Goal: Transaction & Acquisition: Book appointment/travel/reservation

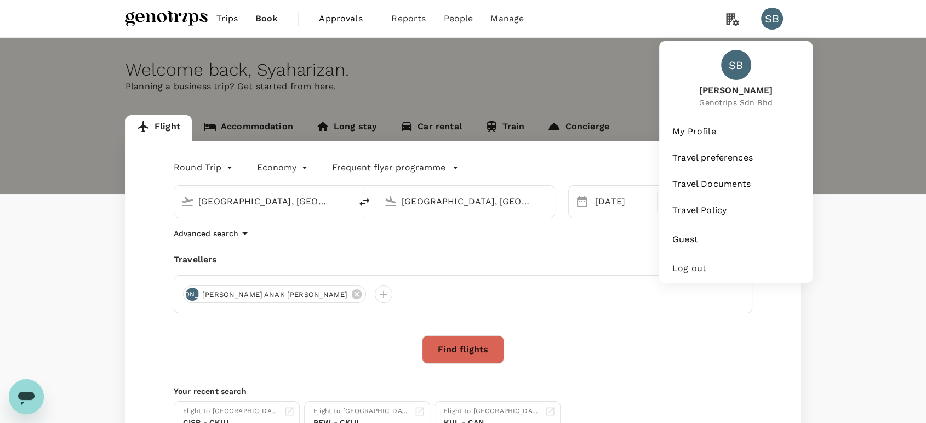
click at [725, 262] on span "Log out" at bounding box center [735, 268] width 127 height 13
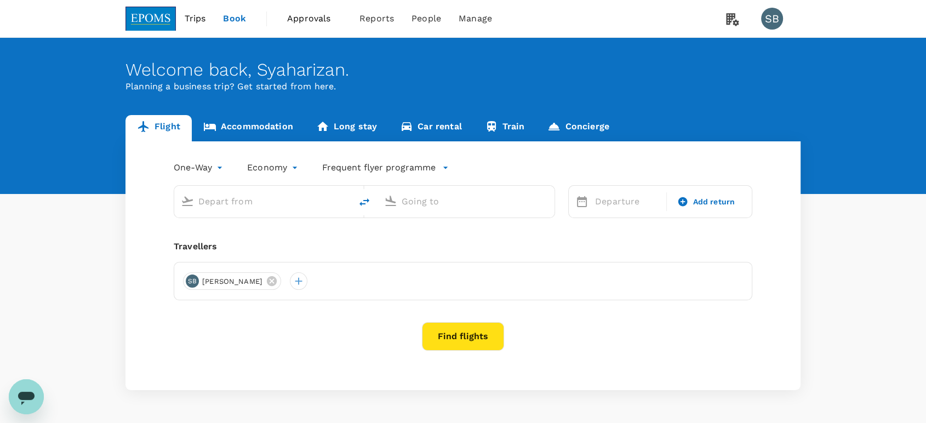
type input "Kota Kinabalu Intl (BKI)"
type input "Sultan [PERSON_NAME] [PERSON_NAME] (SZB)"
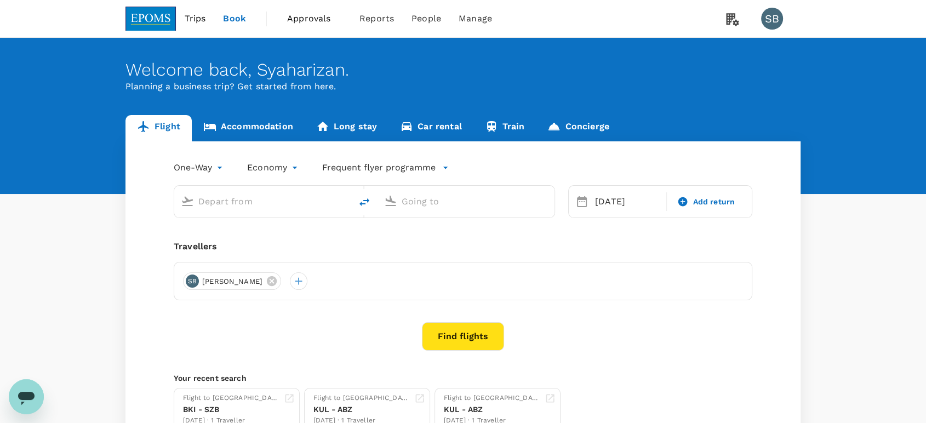
type input "Kota Kinabalu Intl (BKI)"
type input "Sultan [PERSON_NAME] [PERSON_NAME] (SZB)"
